Goal: Contribute content: Contribute content

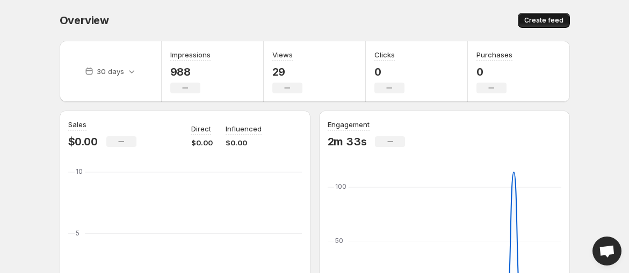
click at [550, 21] on span "Create feed" at bounding box center [543, 20] width 39 height 9
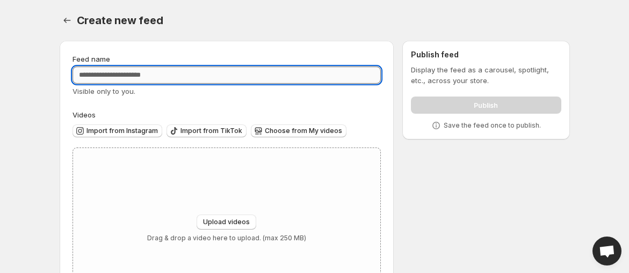
click at [236, 77] on input "Feed name" at bounding box center [227, 75] width 309 height 17
type input "*******"
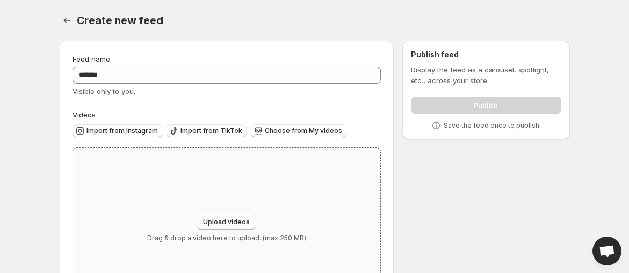
click at [210, 217] on button "Upload videos" at bounding box center [227, 222] width 60 height 15
type input "**********"
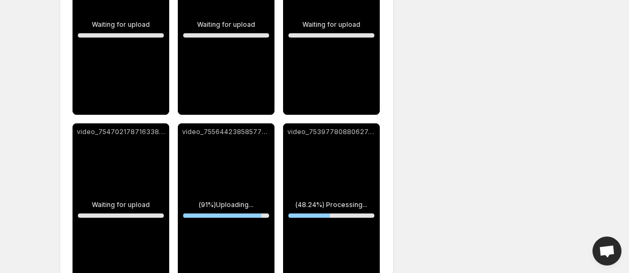
scroll to position [259, 0]
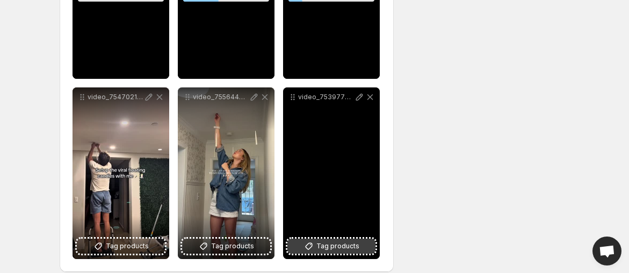
click at [331, 246] on span "Tag products" at bounding box center [337, 246] width 43 height 11
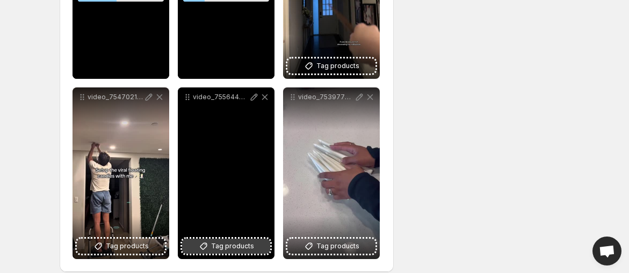
click at [241, 247] on span "Tag products" at bounding box center [232, 246] width 43 height 11
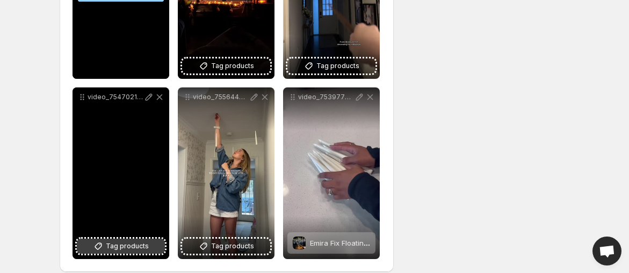
click at [139, 242] on span "Tag products" at bounding box center [127, 246] width 43 height 11
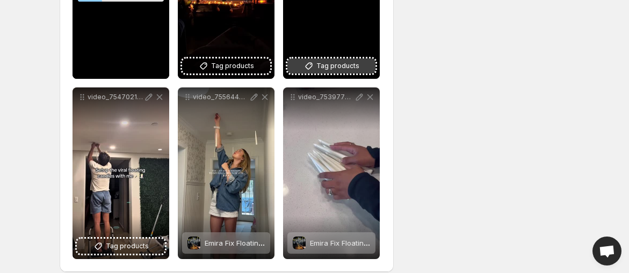
click at [337, 68] on span "Tag products" at bounding box center [337, 66] width 43 height 11
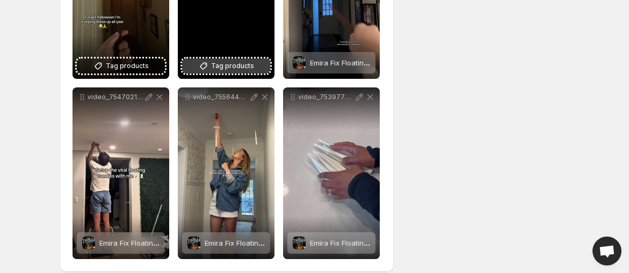
click at [240, 64] on span "Tag products" at bounding box center [232, 66] width 43 height 11
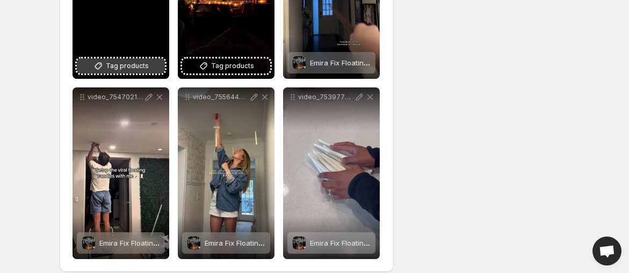
click at [140, 68] on span "Tag products" at bounding box center [127, 66] width 43 height 11
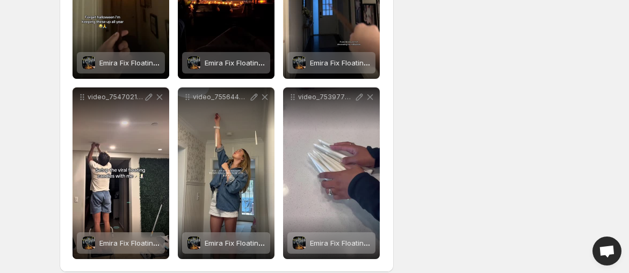
scroll to position [0, 0]
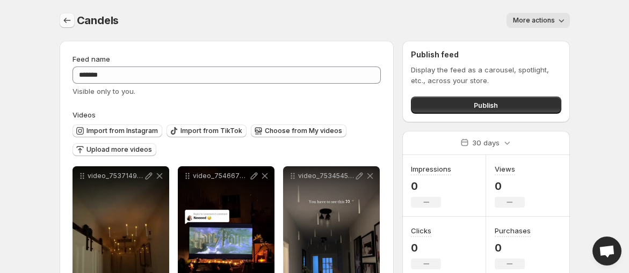
click at [64, 18] on icon "Settings" at bounding box center [67, 20] width 11 height 11
